Goal: Navigation & Orientation: Find specific page/section

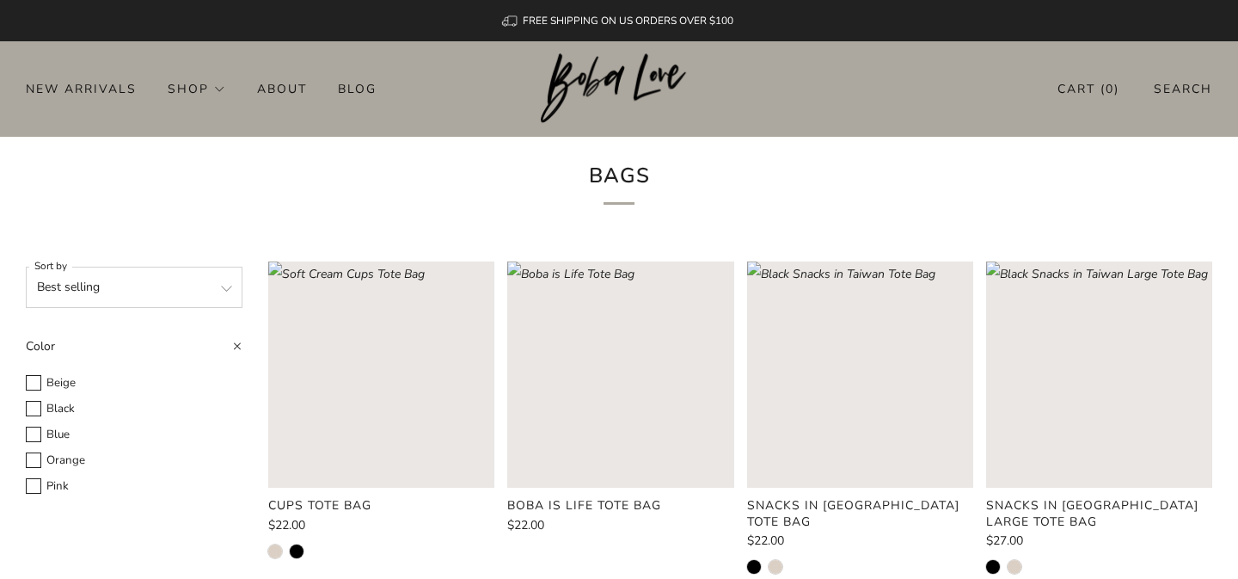
click at [168, 297] on select "Featured Best selling Alphabetically, A-Z Alphabetically, Z-A Price, low to hig…" at bounding box center [134, 287] width 217 height 41
click at [26, 267] on select "Featured Best selling Alphabetically, A-Z Alphabetically, Z-A Price, low to hig…" at bounding box center [134, 287] width 217 height 41
click at [594, 79] on img at bounding box center [619, 88] width 157 height 71
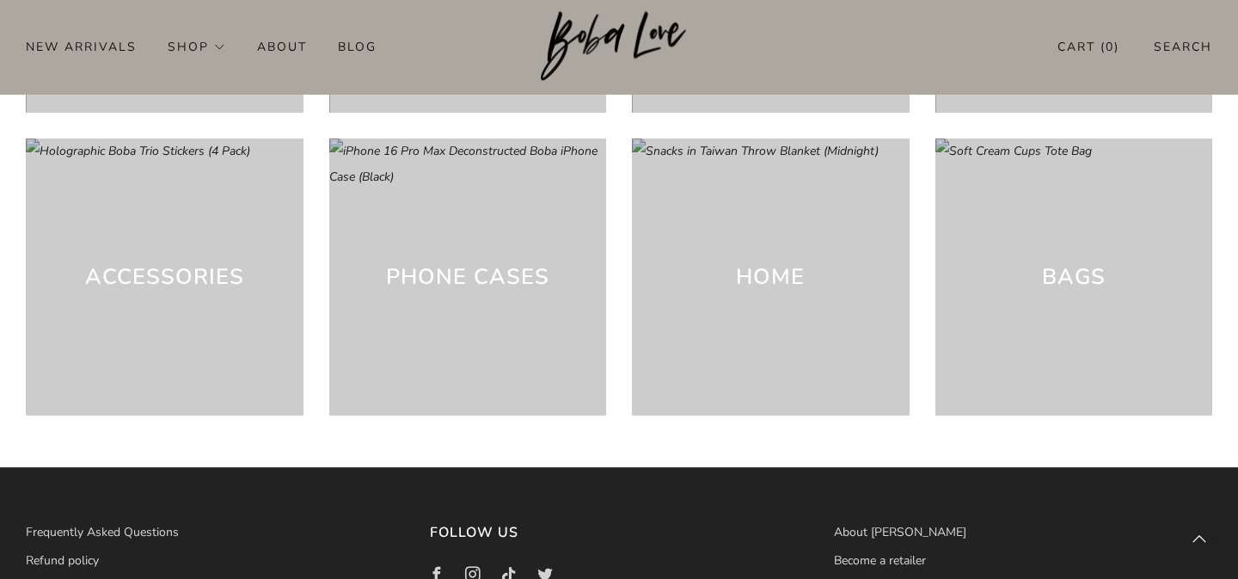
scroll to position [4701, 0]
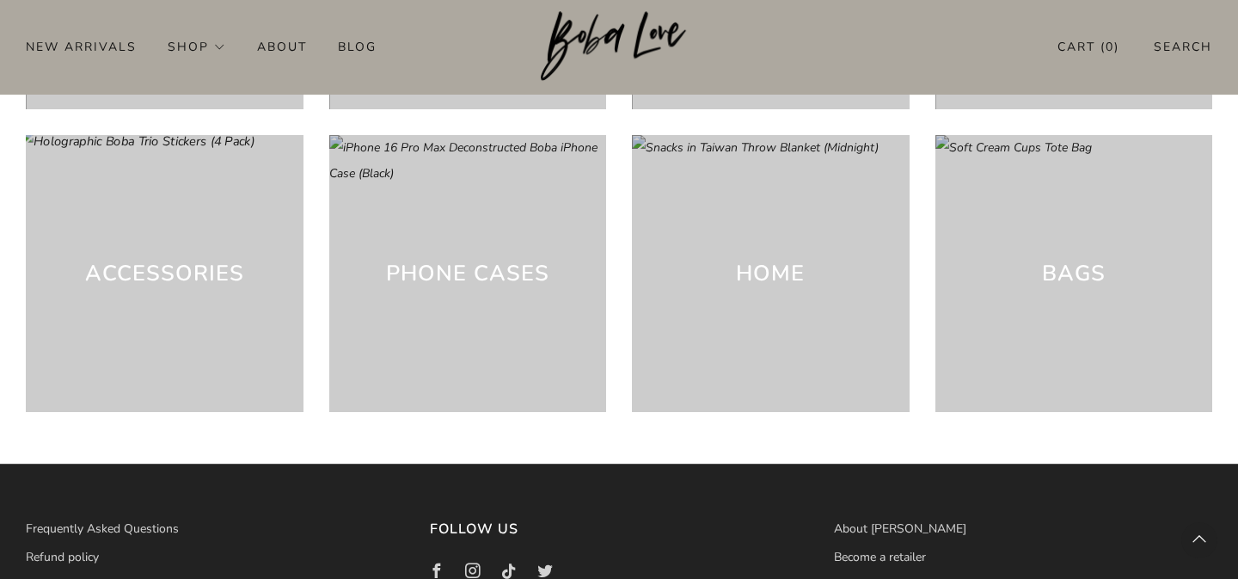
click at [150, 256] on div "Accessories" at bounding box center [165, 274] width 278 height 278
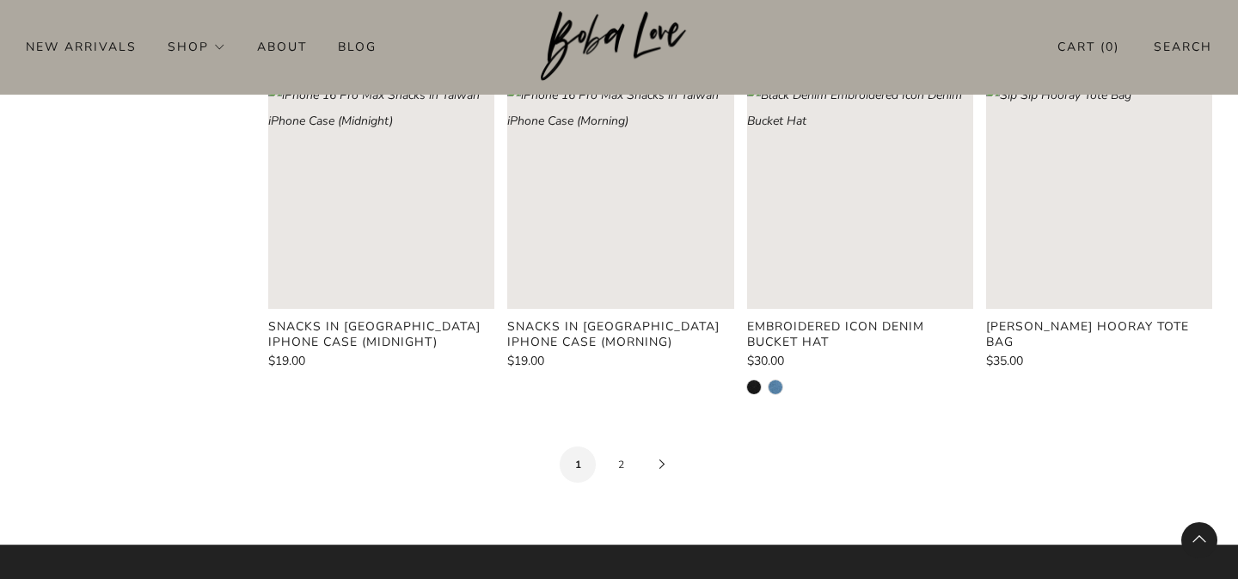
scroll to position [1823, 0]
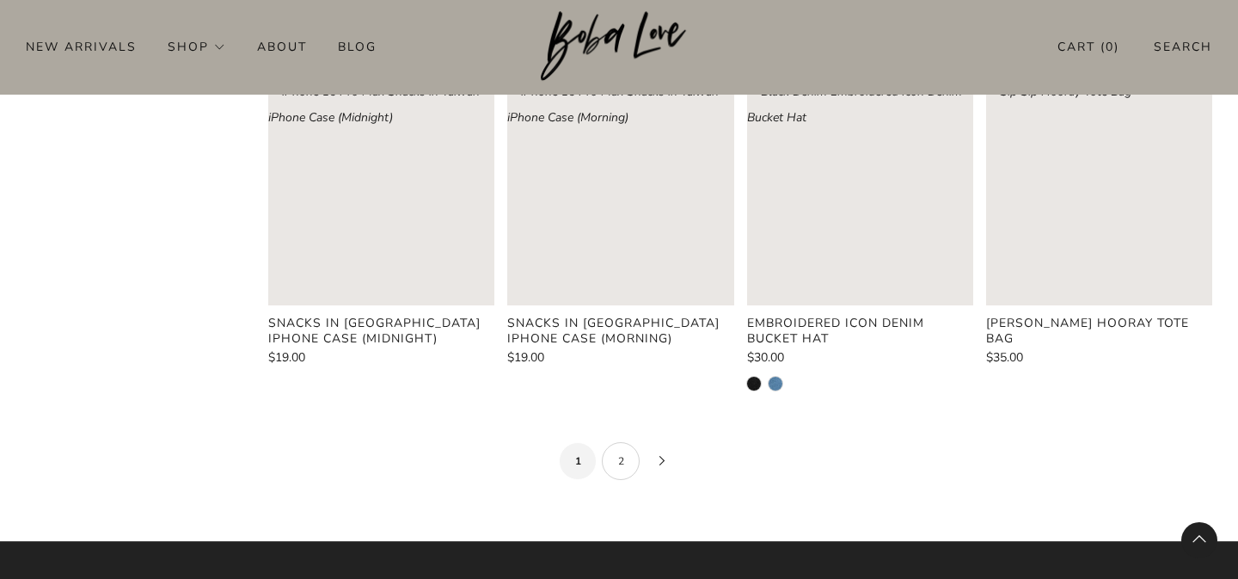
click at [617, 457] on link "2" at bounding box center [621, 461] width 38 height 38
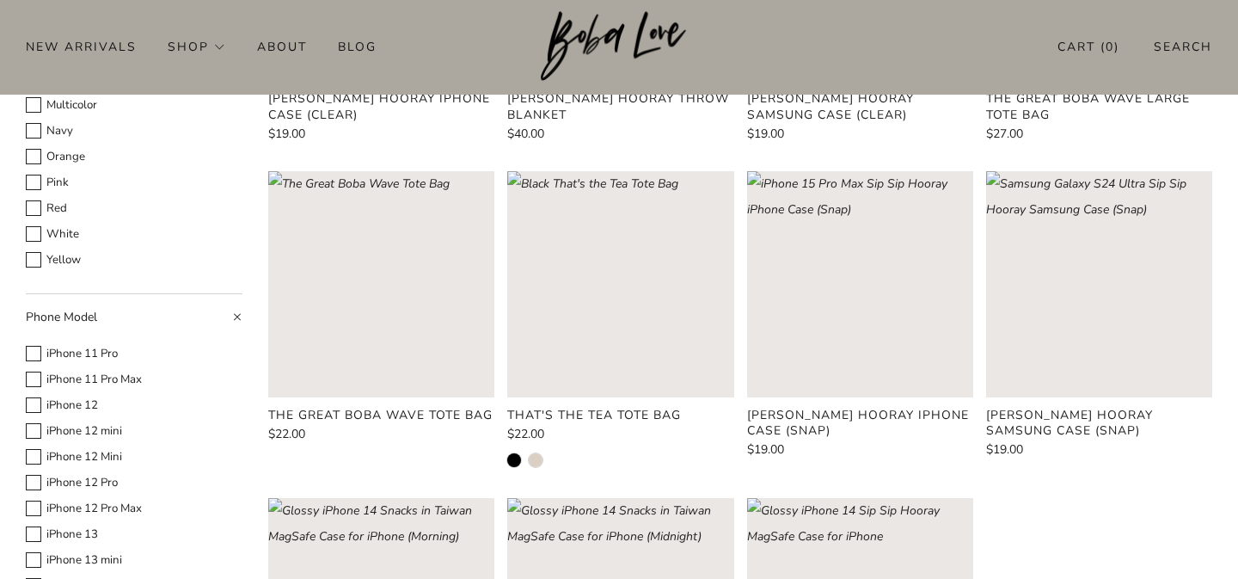
scroll to position [1606, 0]
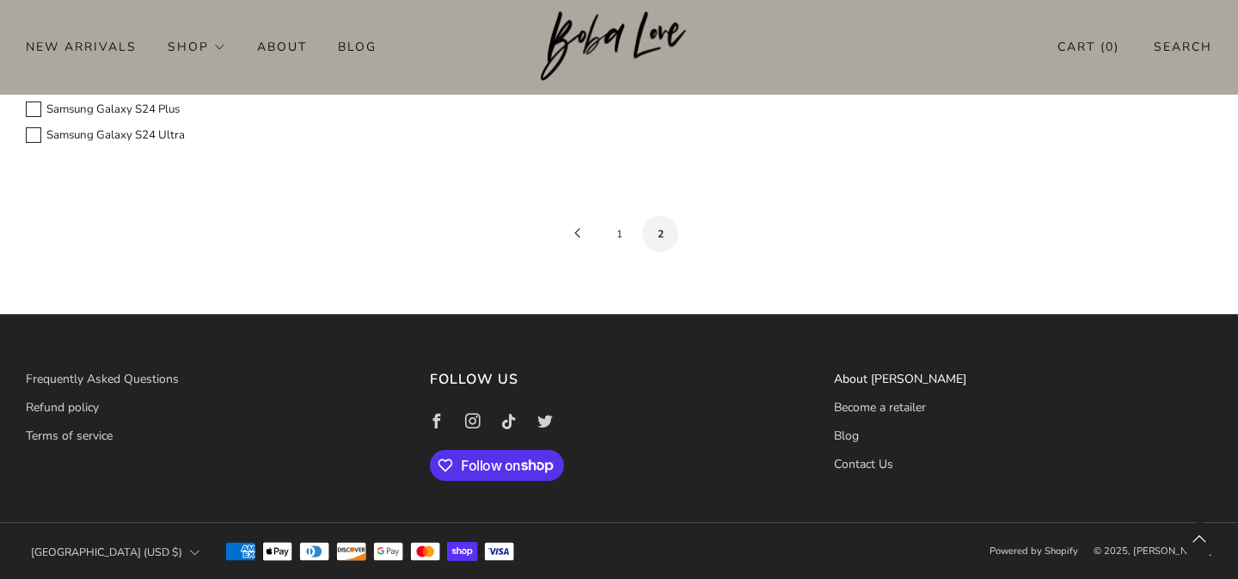
click at [849, 379] on link "About [PERSON_NAME]" at bounding box center [900, 379] width 132 height 16
